Goal: Task Accomplishment & Management: Manage account settings

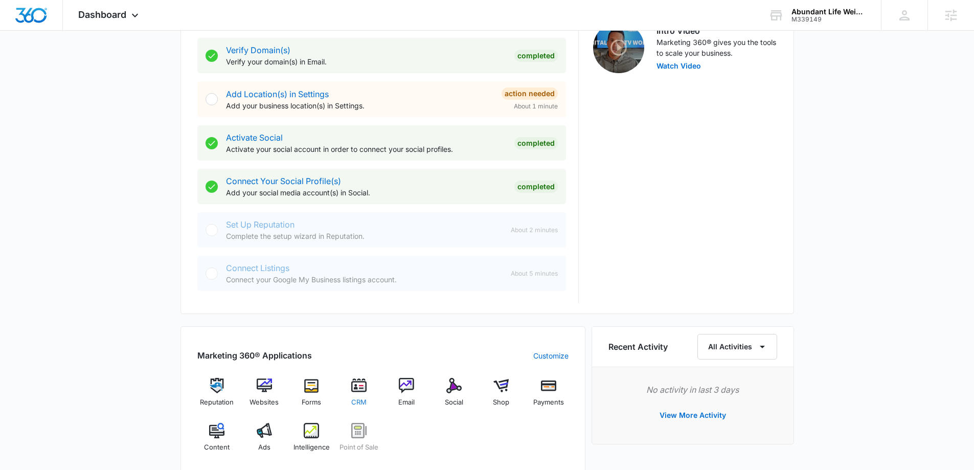
scroll to position [358, 0]
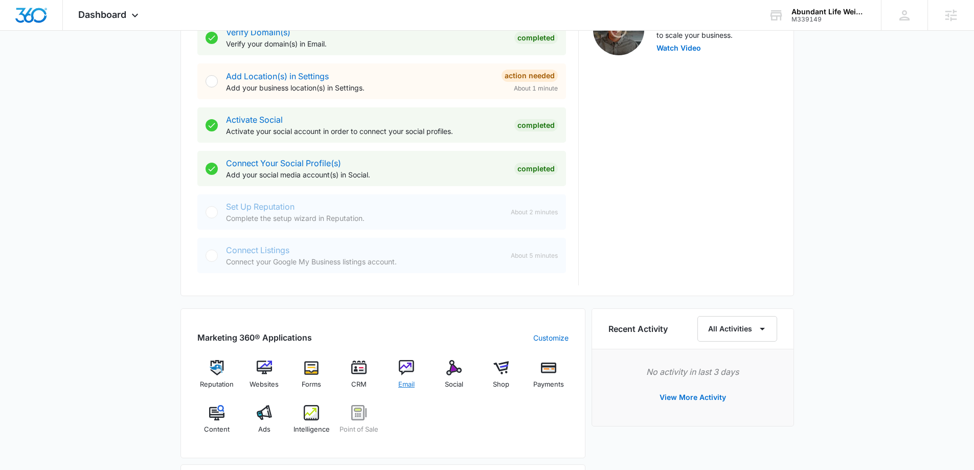
click at [408, 375] on img at bounding box center [406, 367] width 15 height 15
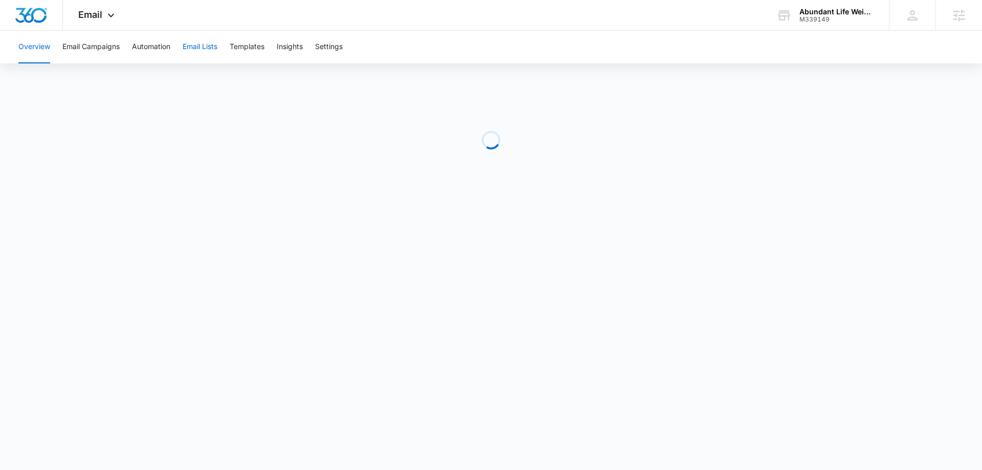
click at [185, 49] on button "Email Lists" at bounding box center [200, 47] width 35 height 33
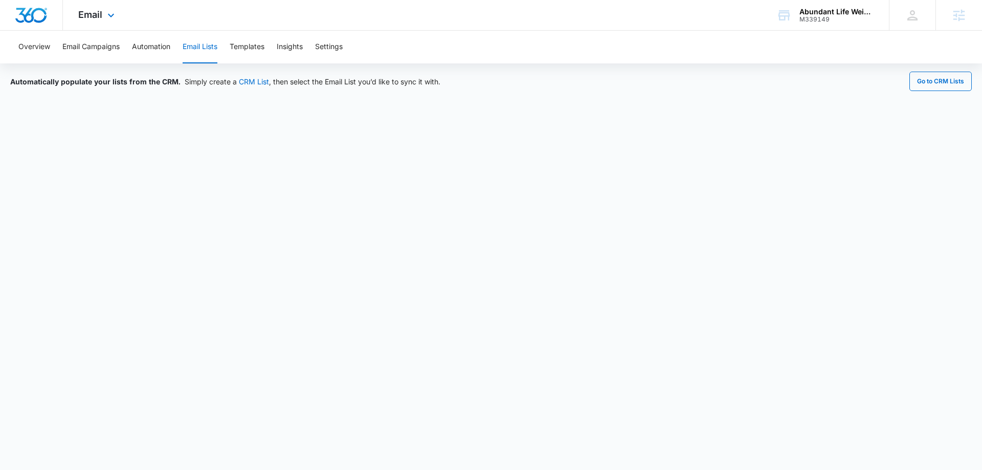
click at [103, 14] on div "Email Apps Reputation Websites Forms CRM Email Social Shop Payments POS Content…" at bounding box center [98, 15] width 70 height 30
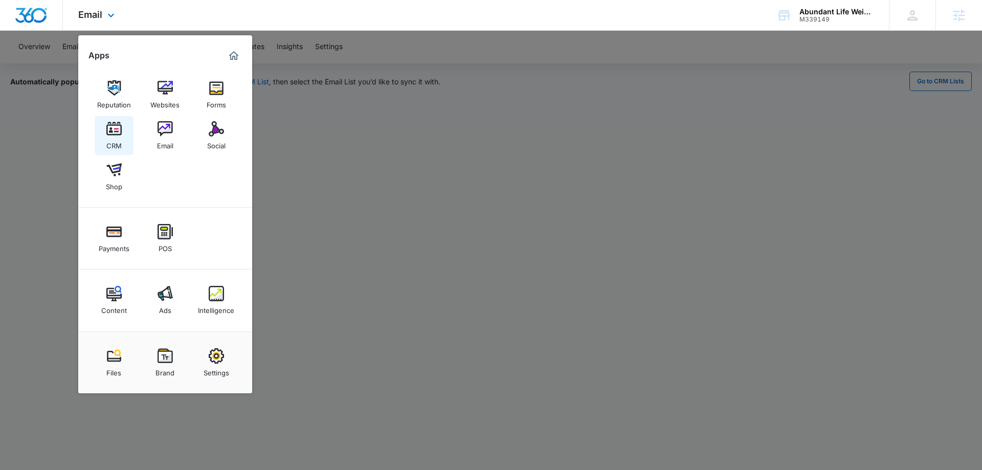
click at [114, 138] on div "CRM" at bounding box center [113, 143] width 15 height 13
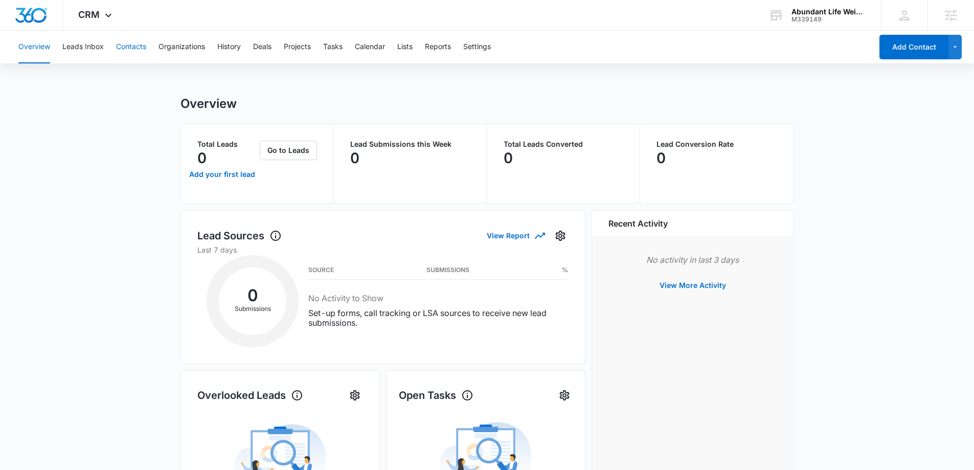
click at [130, 47] on button "Contacts" at bounding box center [131, 47] width 30 height 33
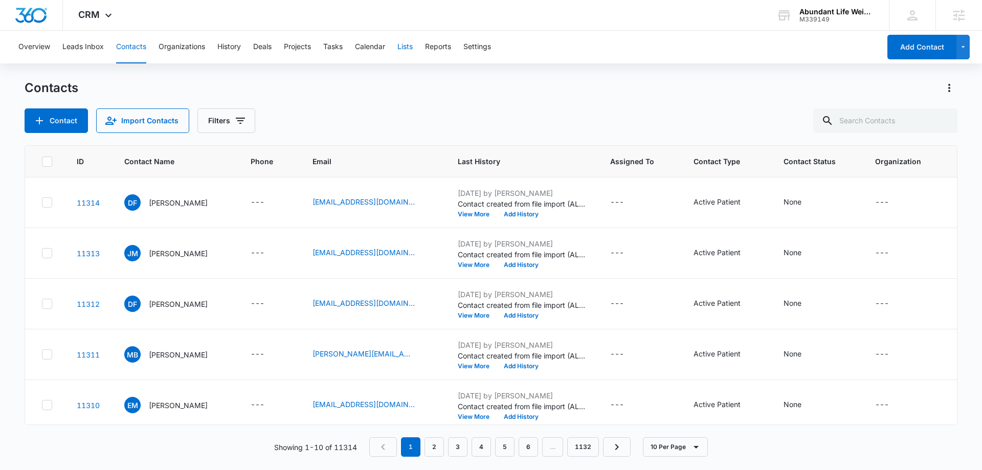
click at [411, 48] on button "Lists" at bounding box center [404, 47] width 15 height 33
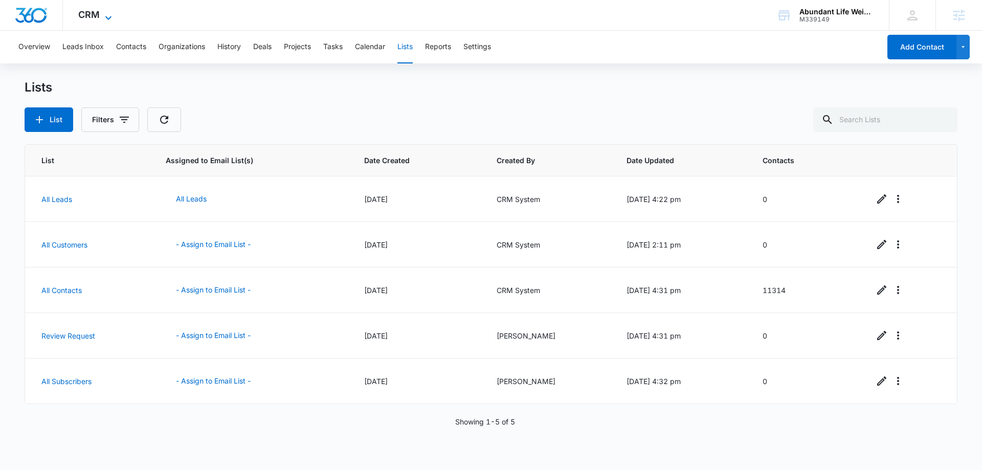
click at [99, 12] on span "CRM" at bounding box center [88, 14] width 21 height 11
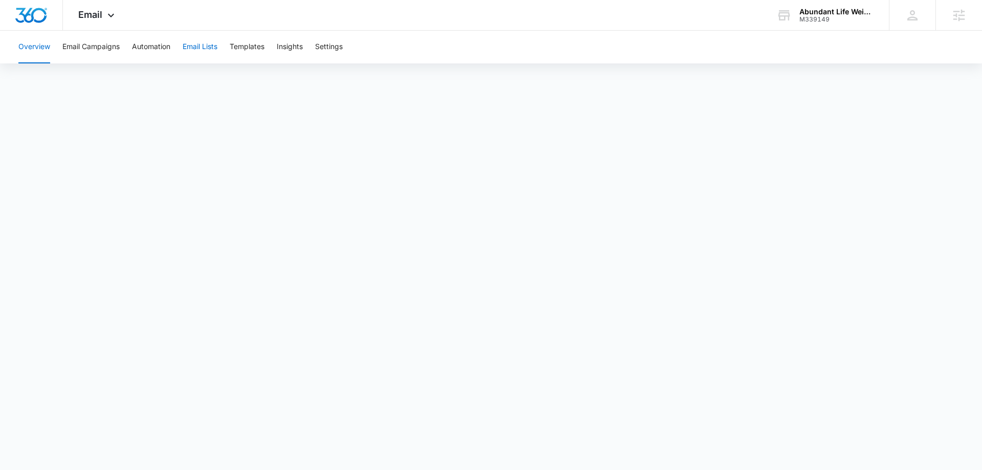
click at [209, 54] on button "Email Lists" at bounding box center [200, 47] width 35 height 33
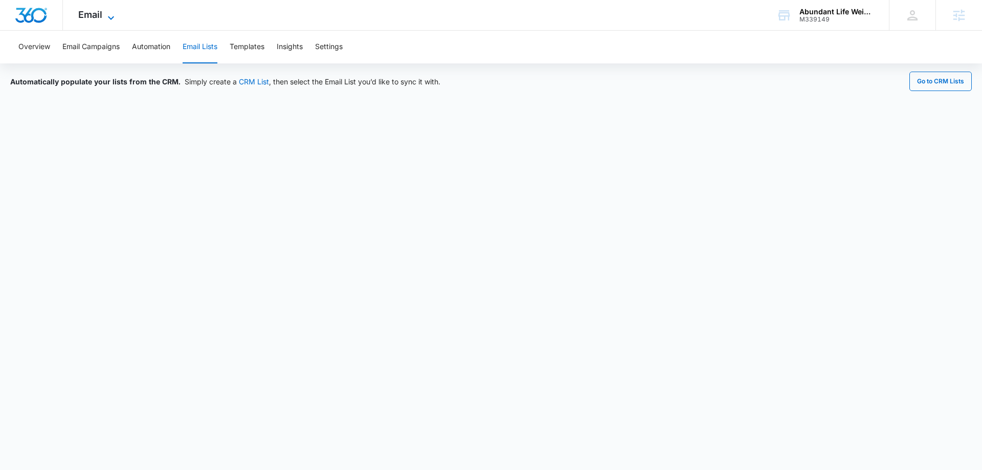
click at [91, 14] on span "Email" at bounding box center [90, 14] width 24 height 11
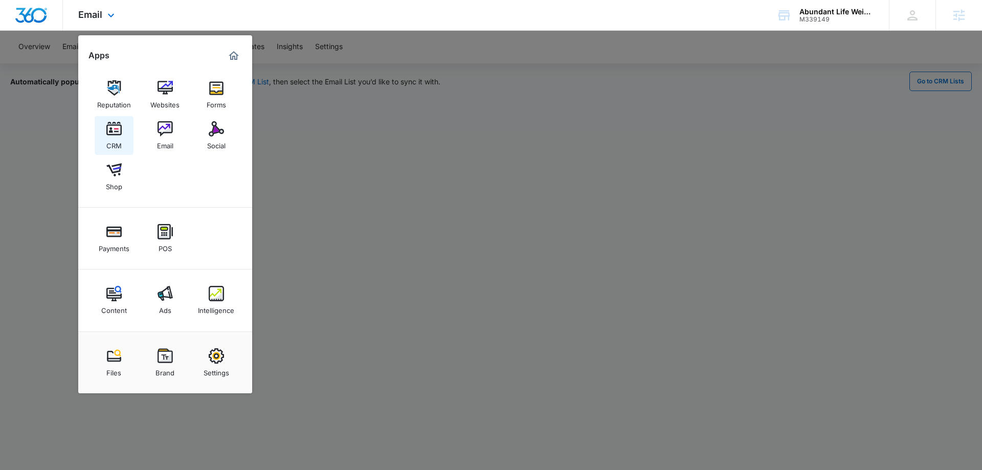
click at [121, 136] on img at bounding box center [113, 128] width 15 height 15
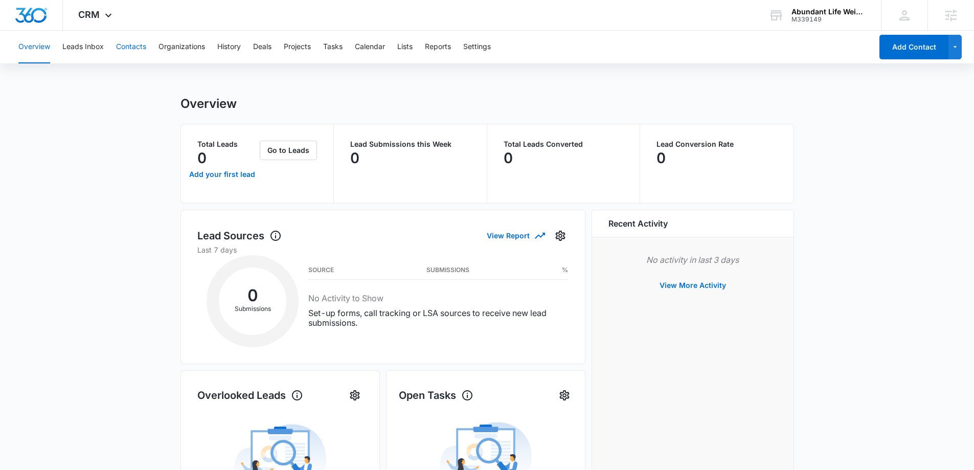
click at [117, 42] on button "Contacts" at bounding box center [131, 47] width 30 height 33
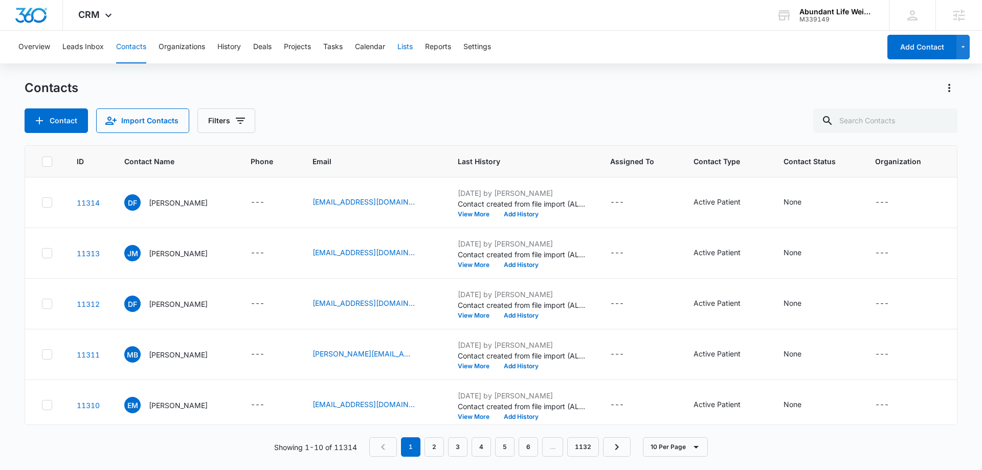
click at [413, 49] on button "Lists" at bounding box center [404, 47] width 15 height 33
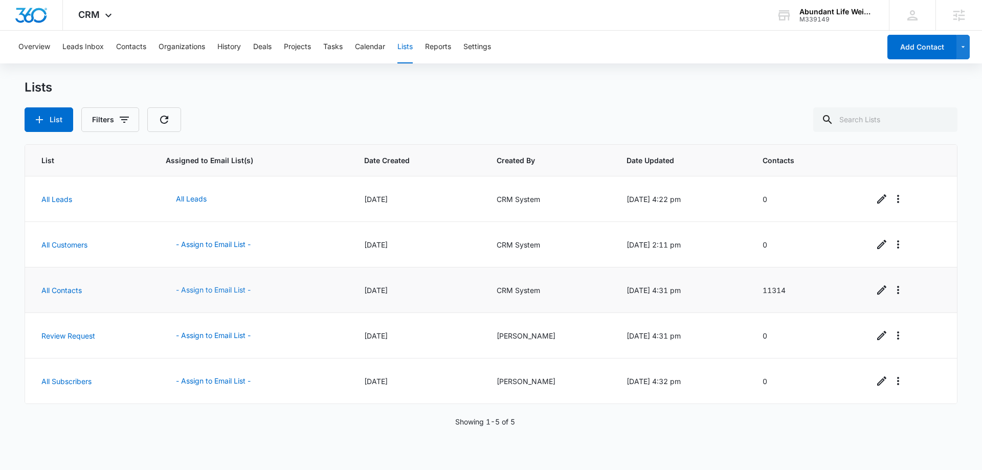
click at [210, 291] on button "- Assign to Email List -" at bounding box center [213, 290] width 95 height 25
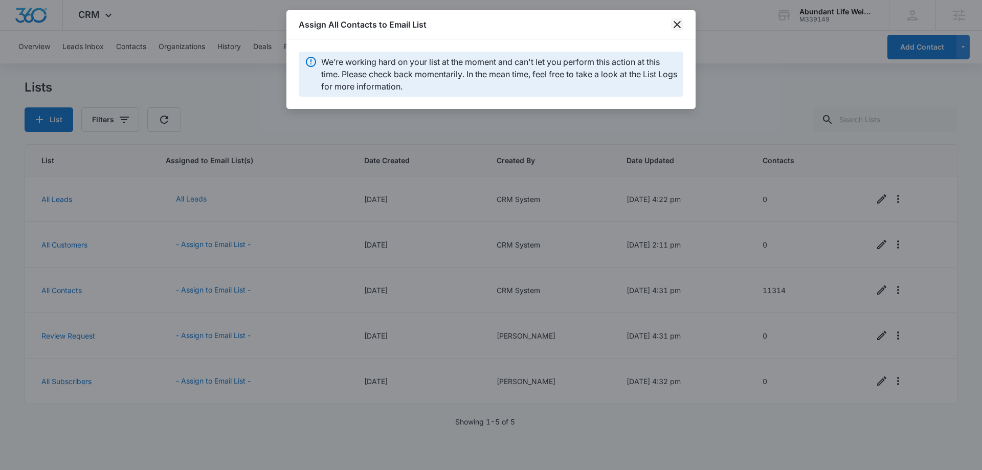
click at [681, 25] on icon "close" at bounding box center [677, 24] width 12 height 12
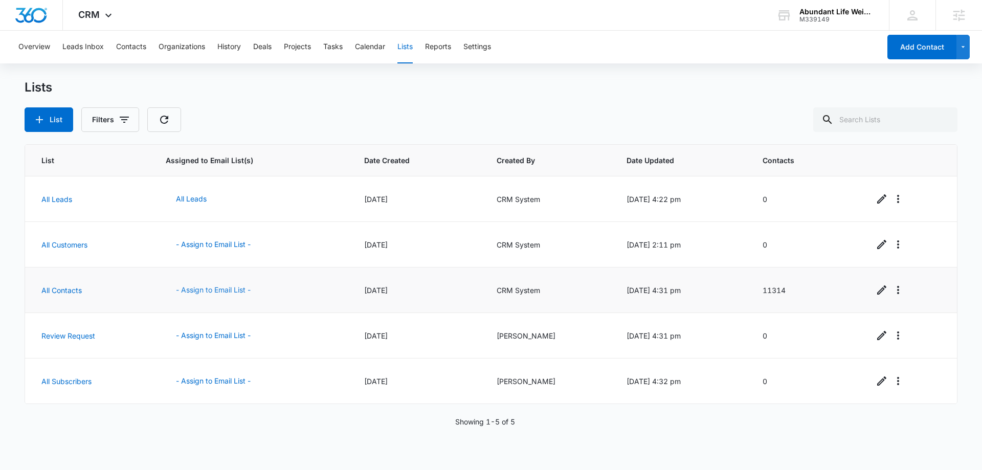
click at [220, 290] on button "- Assign to Email List -" at bounding box center [213, 290] width 95 height 25
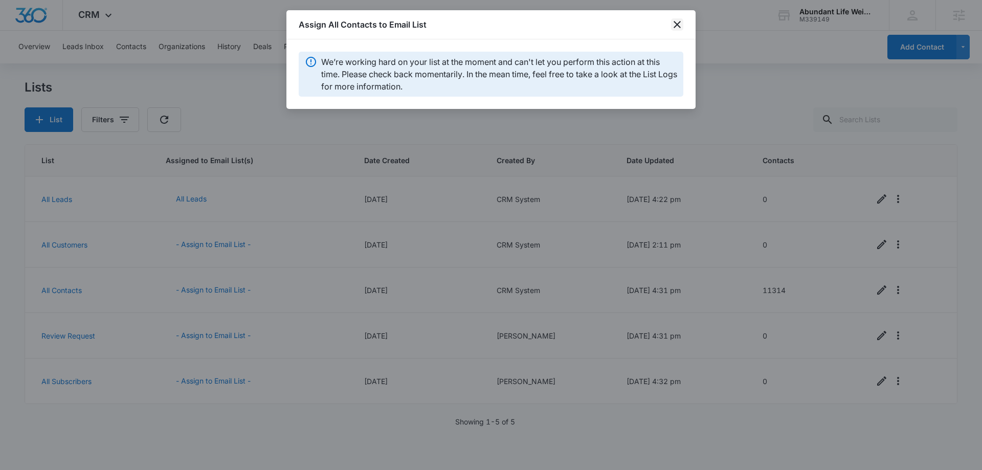
click at [682, 26] on icon "close" at bounding box center [677, 24] width 12 height 12
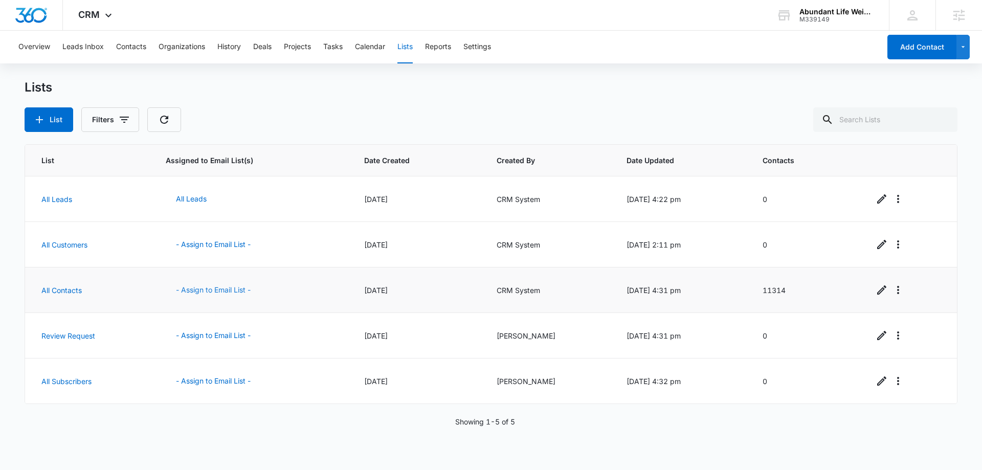
click at [221, 293] on button "- Assign to Email List -" at bounding box center [213, 290] width 95 height 25
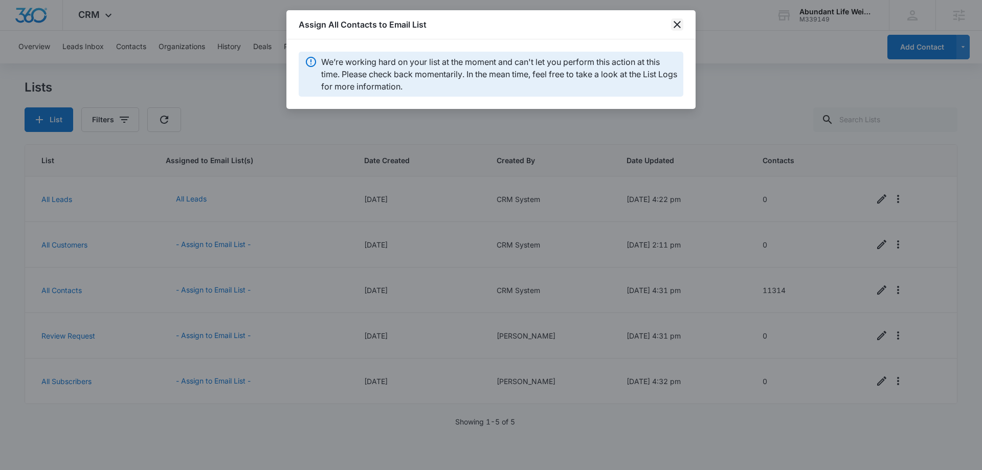
click at [681, 19] on icon "close" at bounding box center [677, 24] width 12 height 12
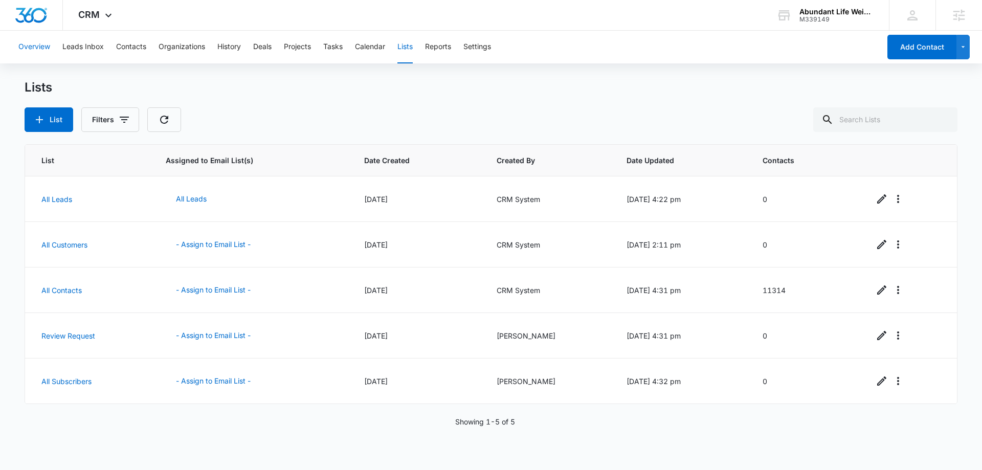
click at [33, 48] on button "Overview" at bounding box center [34, 47] width 32 height 33
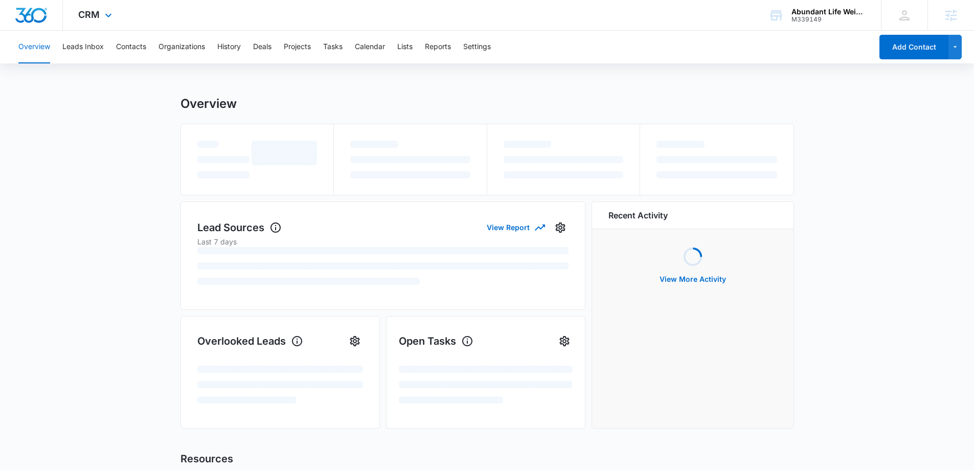
click at [28, 18] on img "Dashboard" at bounding box center [31, 15] width 33 height 15
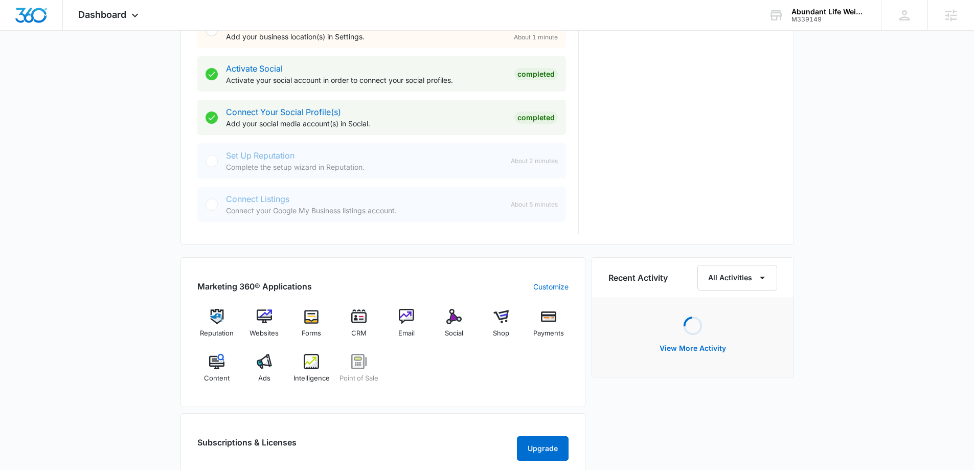
scroll to position [512, 0]
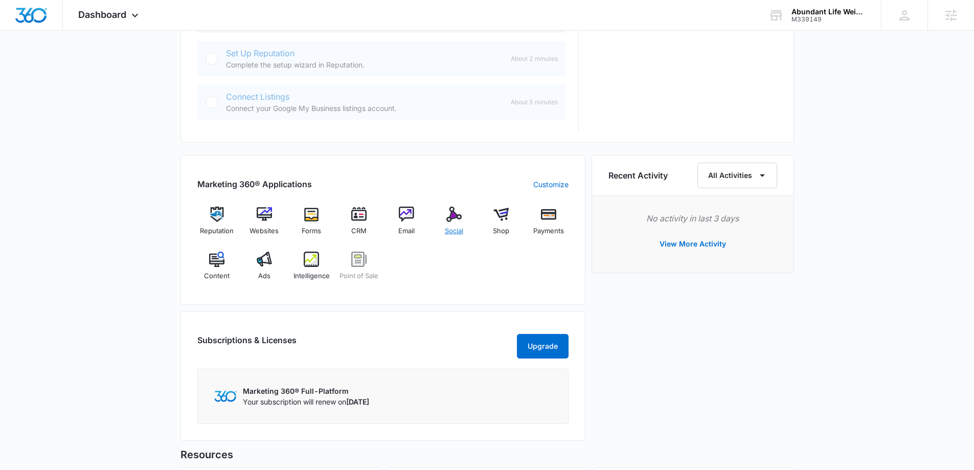
click at [452, 226] on span "Social" at bounding box center [454, 231] width 18 height 10
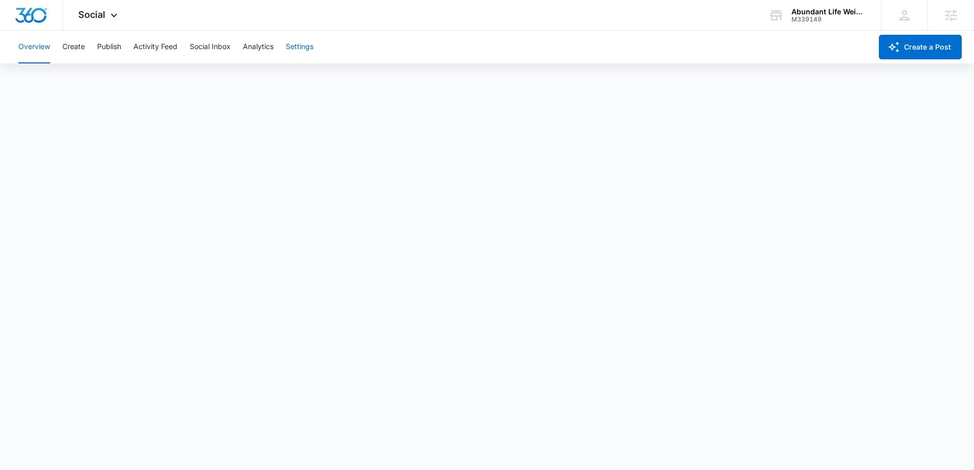
click at [298, 38] on button "Settings" at bounding box center [300, 47] width 28 height 33
click at [32, 17] on img "Dashboard" at bounding box center [31, 15] width 33 height 15
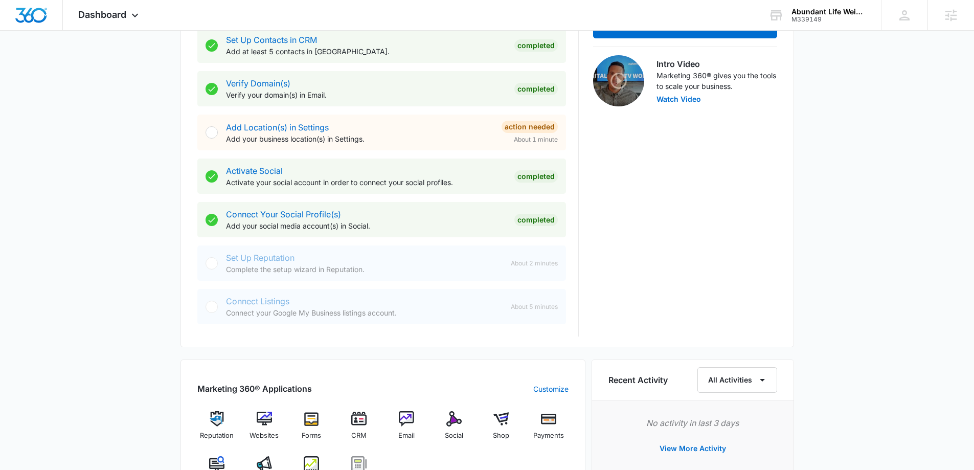
scroll to position [512, 0]
